Goal: Information Seeking & Learning: Learn about a topic

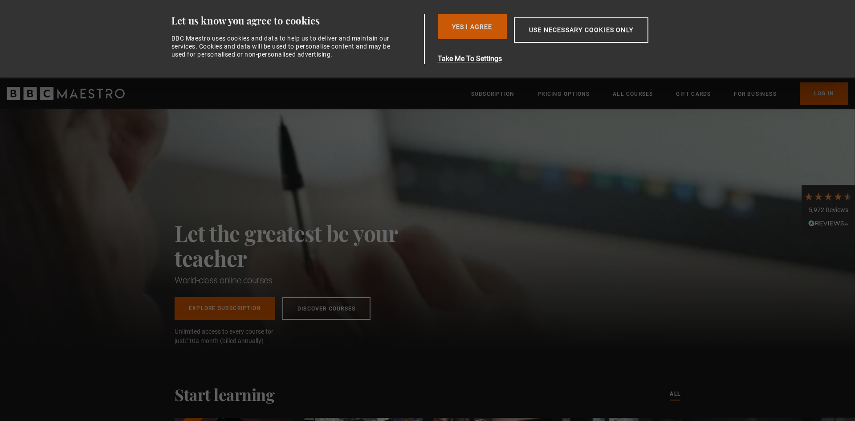
click at [477, 29] on button "Yes I Agree" at bounding box center [472, 26] width 69 height 25
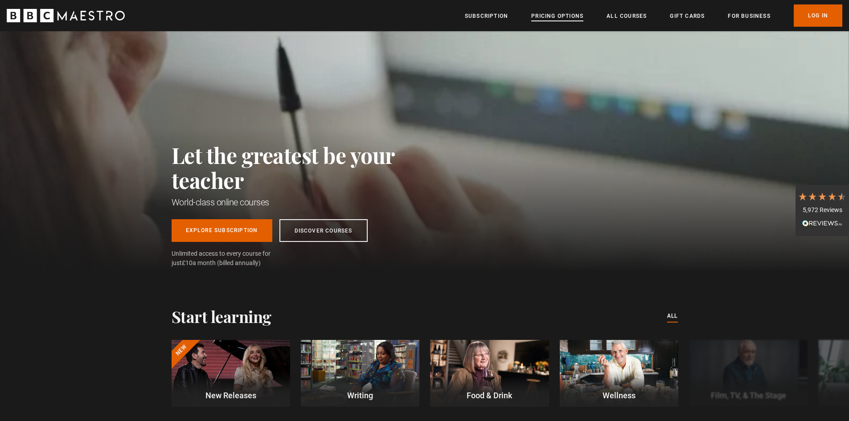
click at [567, 18] on link "Pricing Options" at bounding box center [557, 16] width 52 height 9
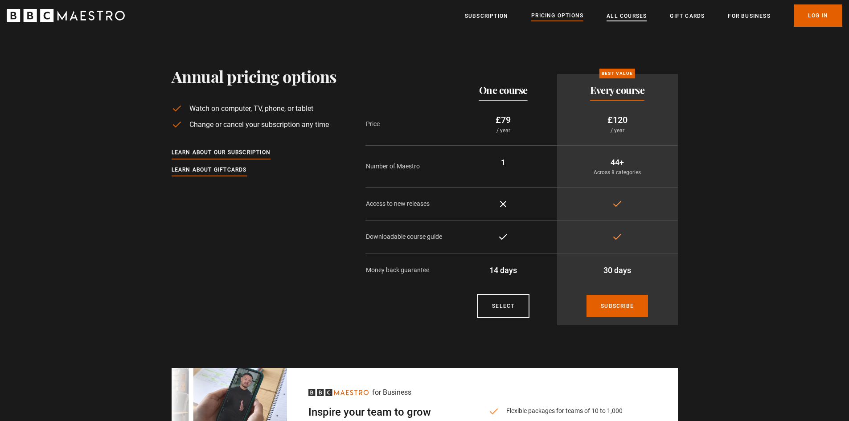
click at [625, 13] on link "All Courses" at bounding box center [626, 16] width 40 height 9
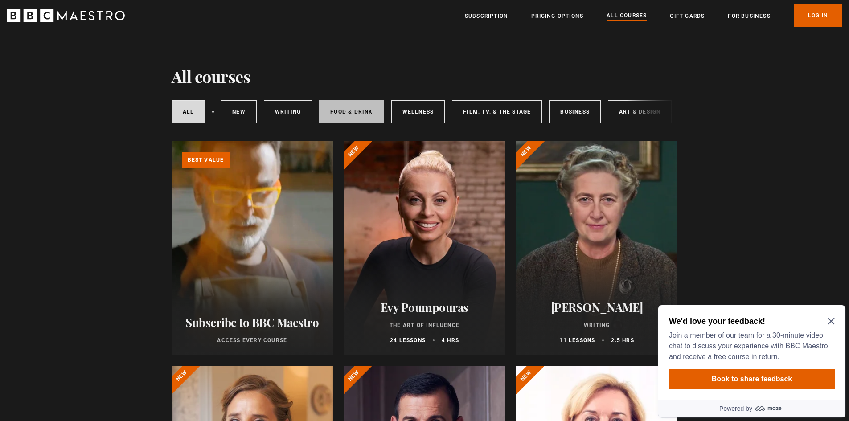
click at [370, 112] on link "Food & Drink" at bounding box center [351, 111] width 65 height 23
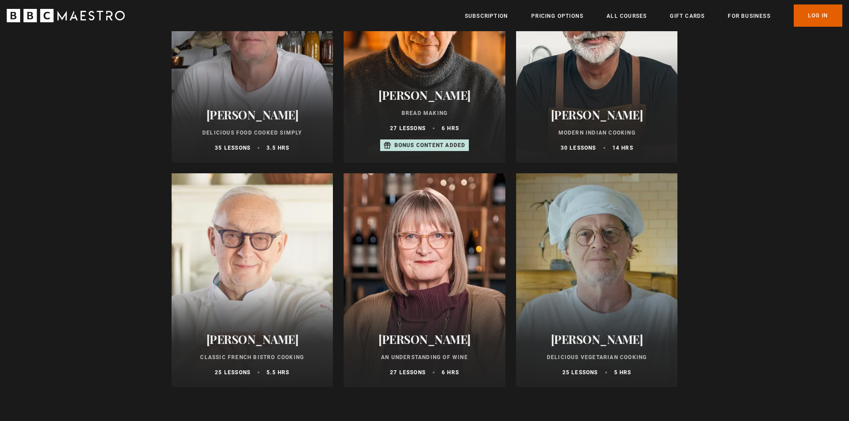
scroll to position [401, 0]
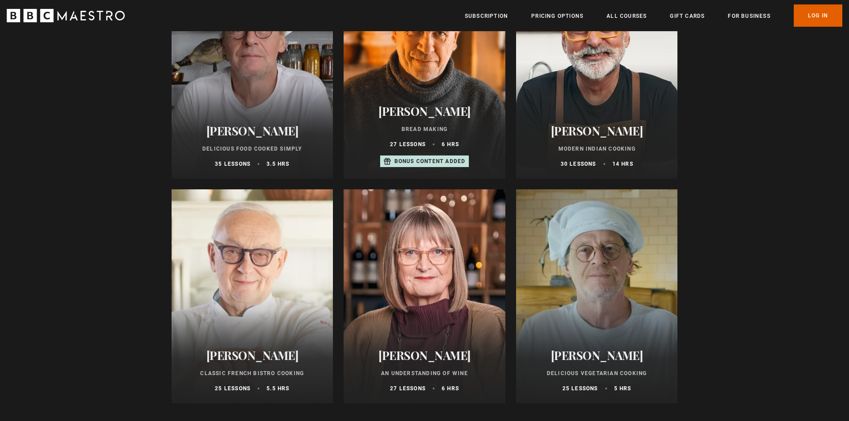
click at [245, 88] on div at bounding box center [253, 72] width 162 height 214
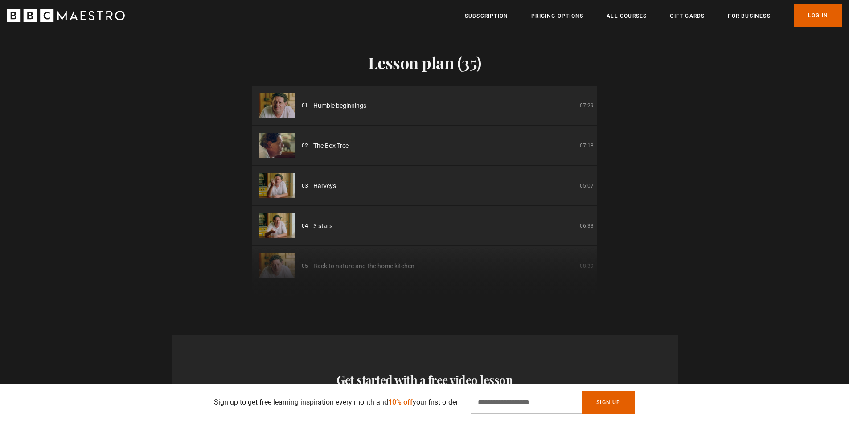
click at [286, 146] on img at bounding box center [277, 145] width 36 height 25
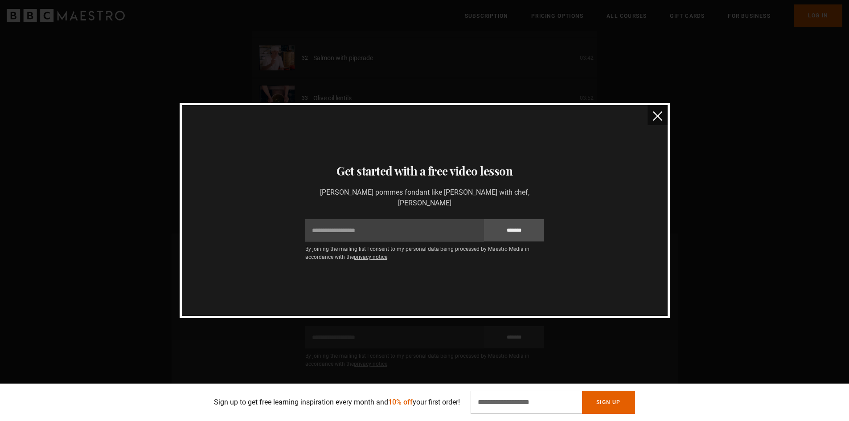
scroll to position [1203, 0]
click at [658, 117] on img "close" at bounding box center [657, 115] width 9 height 9
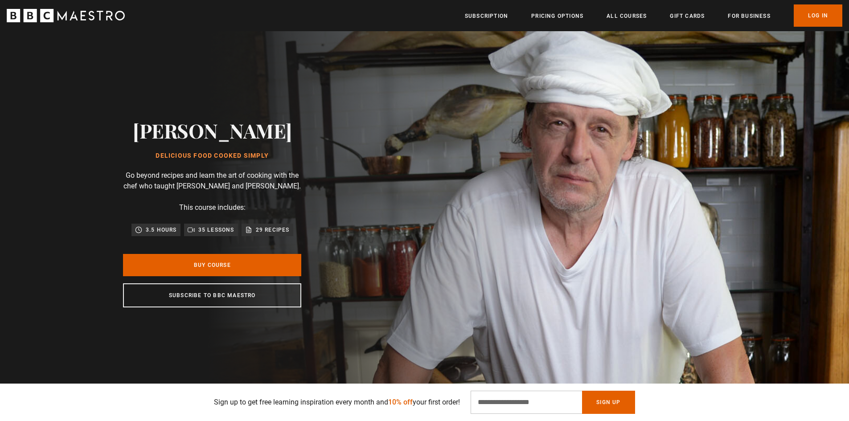
scroll to position [0, 0]
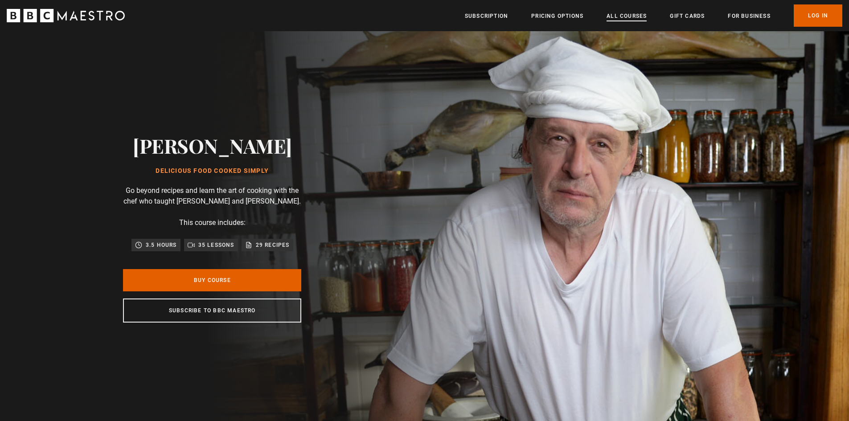
click at [621, 14] on link "All Courses" at bounding box center [626, 16] width 40 height 9
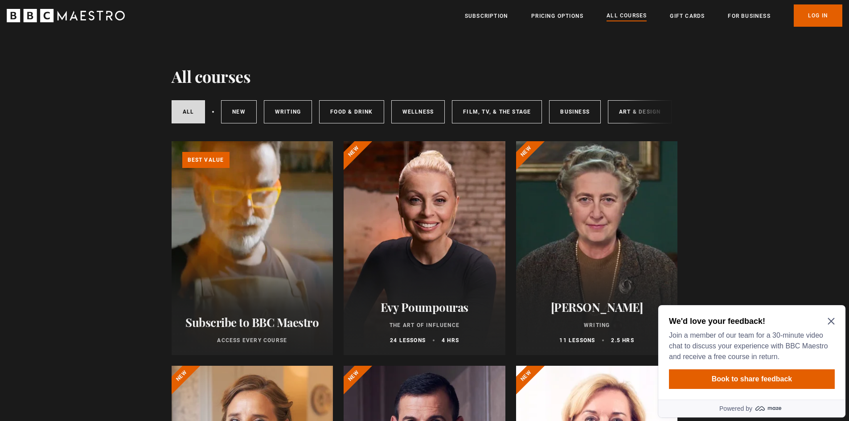
click at [594, 124] on div "All courses New courses Writing Food & Drink Wellness Film, TV, & The Stage Bus…" at bounding box center [425, 112] width 506 height 30
